Goal: Task Accomplishment & Management: Manage account settings

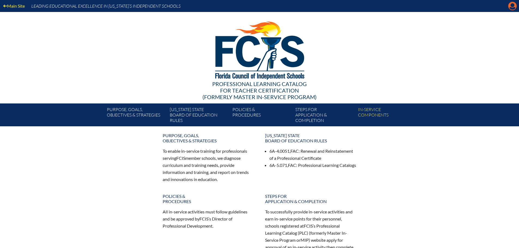
click at [510, 8] on icon "Manage account" at bounding box center [512, 6] width 9 height 9
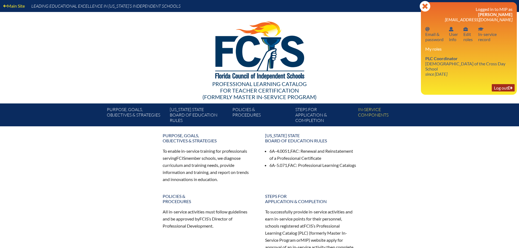
click at [498, 86] on link "Log out Log out" at bounding box center [502, 87] width 23 height 7
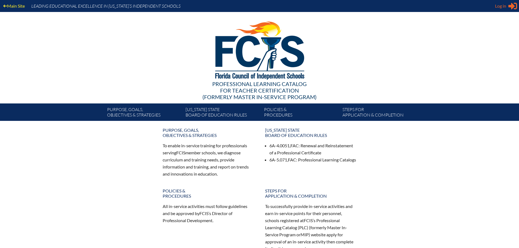
click at [509, 7] on icon at bounding box center [512, 6] width 9 height 7
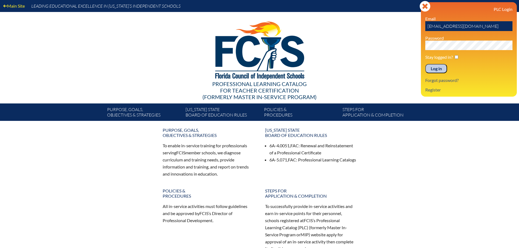
drag, startPoint x: 445, startPoint y: 27, endPoint x: 424, endPoint y: 26, distance: 20.7
click at [424, 26] on div "Log in Close Sign in or register PLC Login Email [EMAIL_ADDRESS][DOMAIN_NAME] P…" at bounding box center [469, 49] width 96 height 94
drag, startPoint x: 443, startPoint y: 26, endPoint x: 427, endPoint y: 26, distance: 16.3
click at [427, 26] on input "[EMAIL_ADDRESS][DOMAIN_NAME]" at bounding box center [468, 26] width 87 height 10
type input "[EMAIL_ADDRESS][DOMAIN_NAME]"
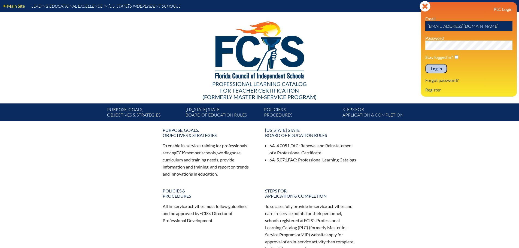
click at [423, 45] on div "Log in Close Sign in or register PLC Login Email [EMAIL_ADDRESS][DOMAIN_NAME] P…" at bounding box center [469, 49] width 96 height 94
click at [437, 71] on input "Log in" at bounding box center [436, 68] width 22 height 9
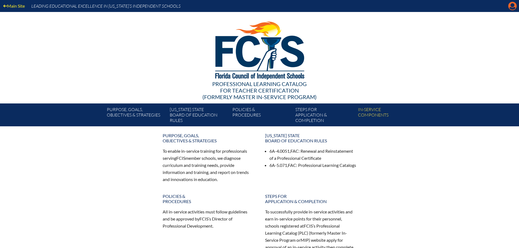
click at [513, 4] on icon "Manage account" at bounding box center [512, 6] width 9 height 9
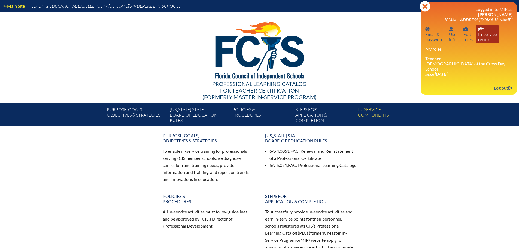
click at [485, 36] on link "In-service record In-service record" at bounding box center [487, 34] width 23 height 18
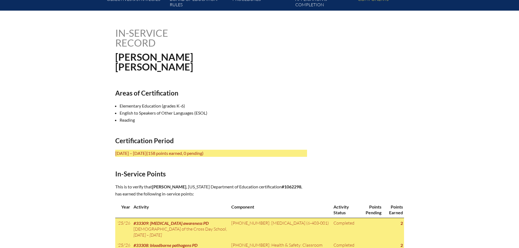
scroll to position [109, 0]
